Goal: Information Seeking & Learning: Learn about a topic

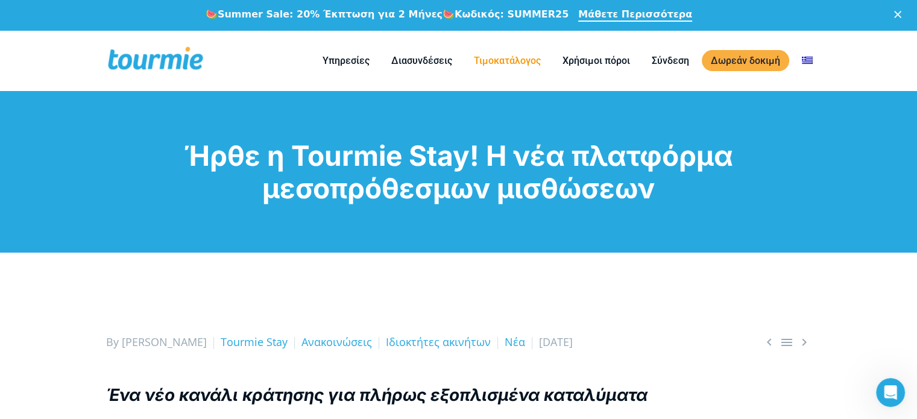
click at [506, 57] on link "Τιμοκατάλογος" at bounding box center [507, 60] width 85 height 15
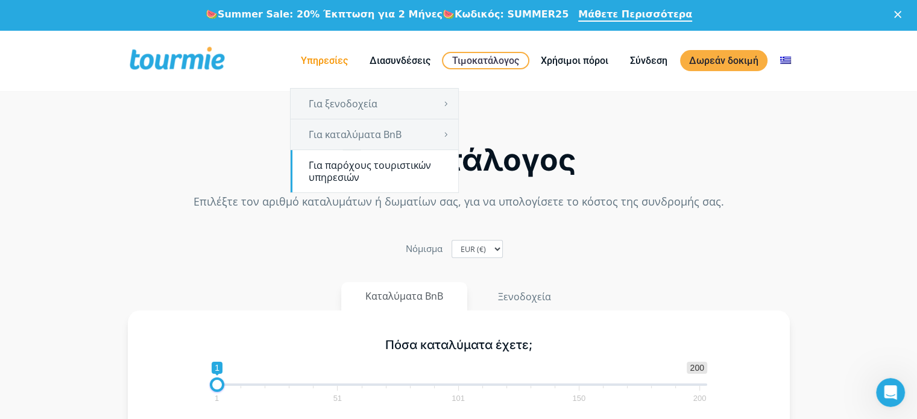
click at [345, 163] on link "Για παρόχους τουριστικών υπηρεσιών" at bounding box center [375, 171] width 168 height 42
